Goal: Task Accomplishment & Management: Manage account settings

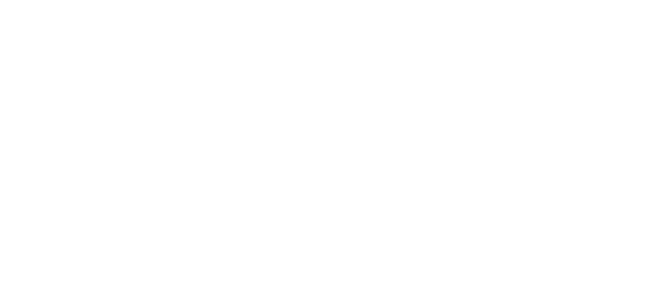
type input "**********"
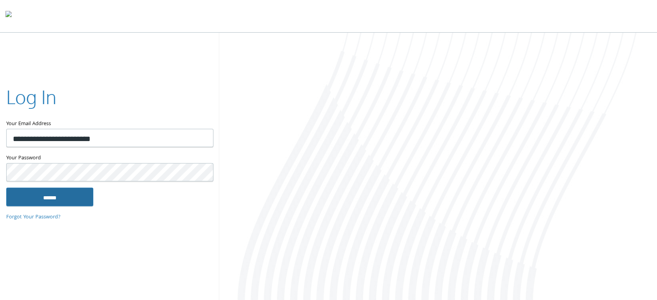
click at [78, 202] on input "******" at bounding box center [49, 196] width 87 height 19
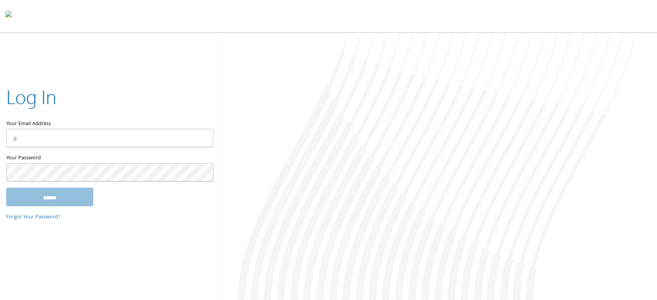
type input "**********"
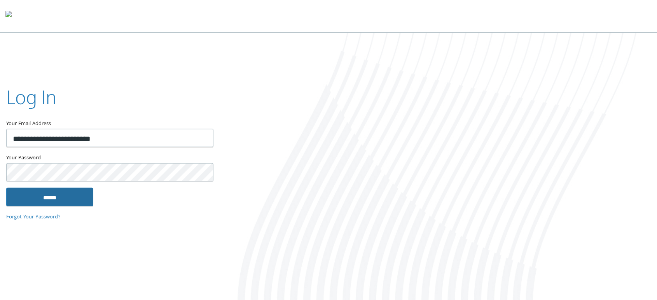
click at [44, 195] on input "******" at bounding box center [49, 196] width 87 height 19
